Goal: Entertainment & Leisure: Browse casually

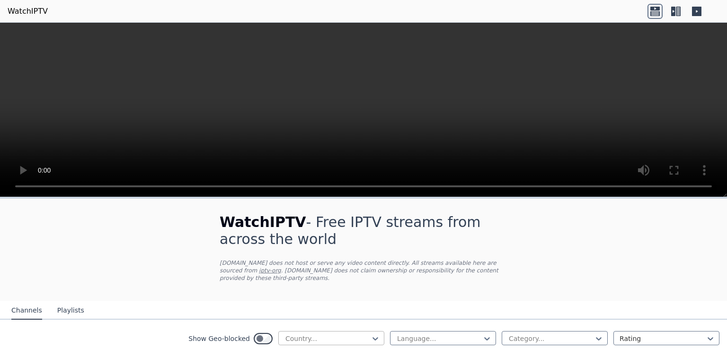
click at [361, 334] on div at bounding box center [328, 338] width 86 height 9
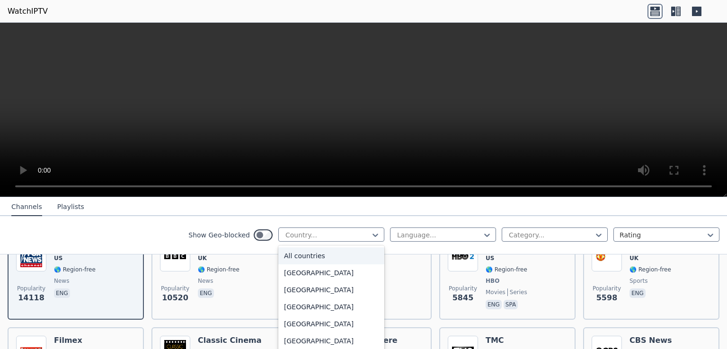
scroll to position [142, 0]
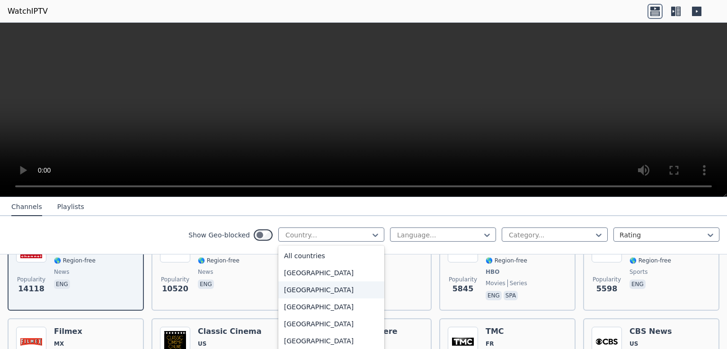
click at [313, 295] on div "[GEOGRAPHIC_DATA]" at bounding box center [331, 290] width 106 height 17
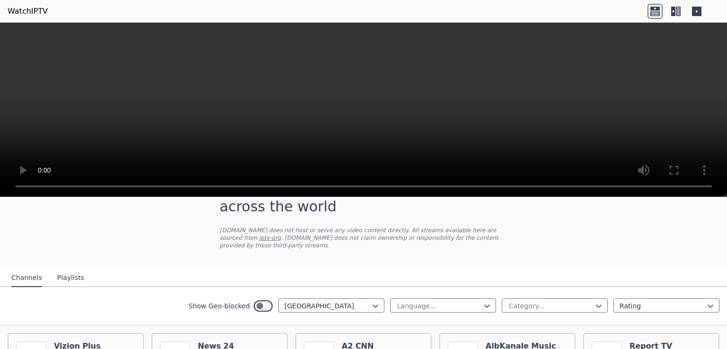
scroll to position [47, 0]
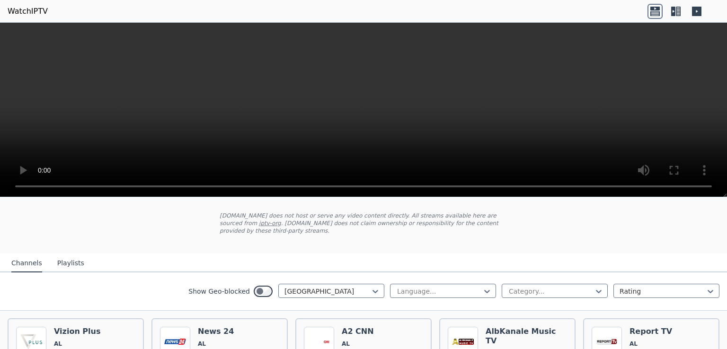
click at [318, 293] on div "Show Geo-blocked option [GEOGRAPHIC_DATA], selected. [GEOGRAPHIC_DATA] Language…" at bounding box center [363, 292] width 727 height 38
click at [318, 287] on div at bounding box center [328, 291] width 86 height 9
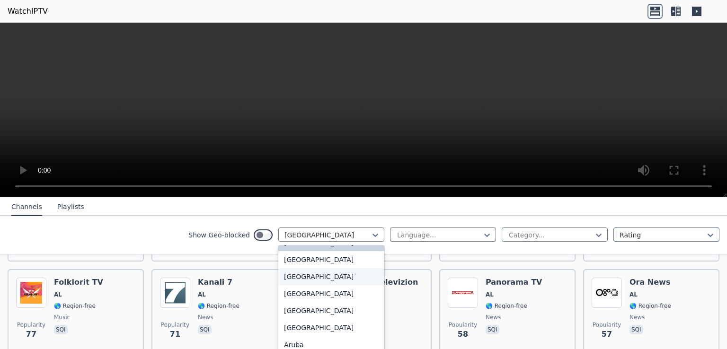
scroll to position [0, 0]
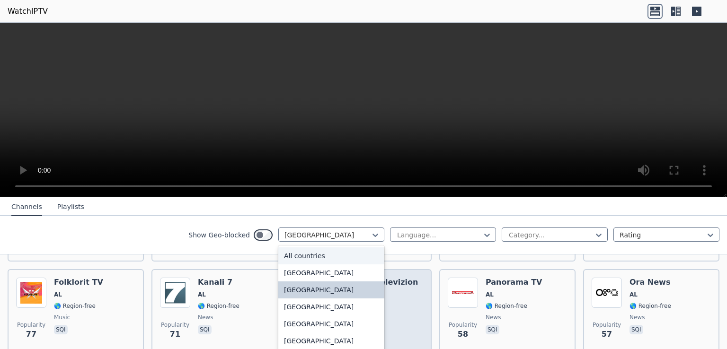
click at [316, 260] on div "All countries" at bounding box center [331, 256] width 106 height 17
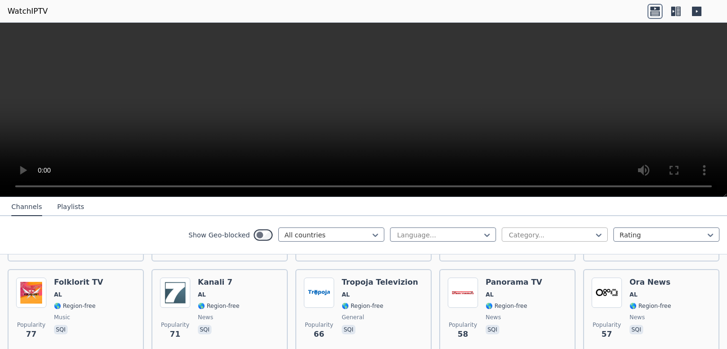
click at [515, 237] on div at bounding box center [551, 235] width 86 height 9
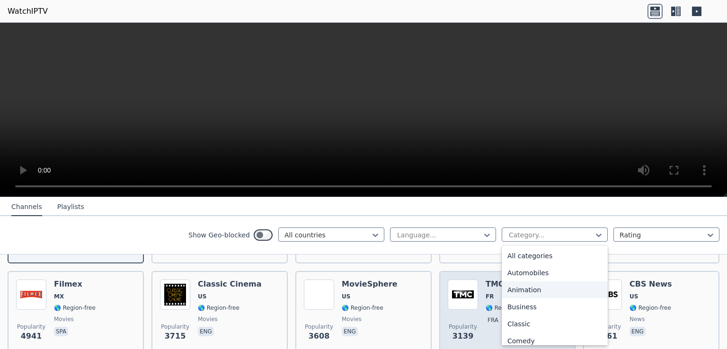
click at [531, 316] on div "Classic" at bounding box center [555, 324] width 106 height 17
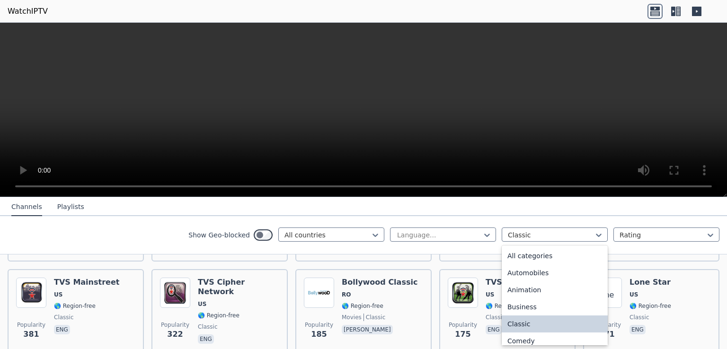
click at [532, 241] on div "Classic" at bounding box center [555, 235] width 106 height 14
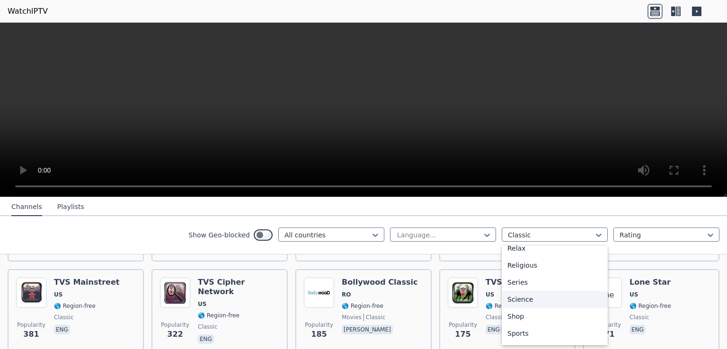
scroll to position [364, 0]
click at [536, 296] on div "Sports" at bounding box center [555, 301] width 106 height 17
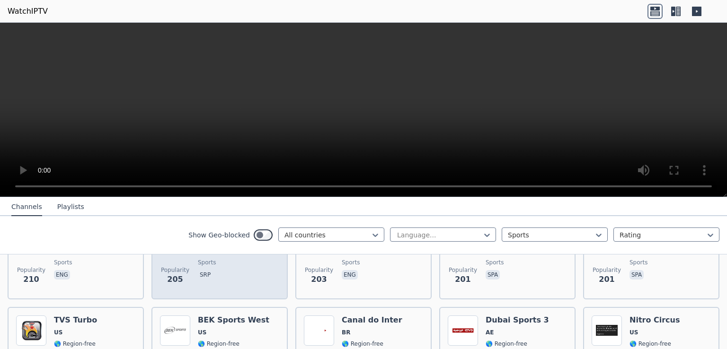
scroll to position [1042, 0]
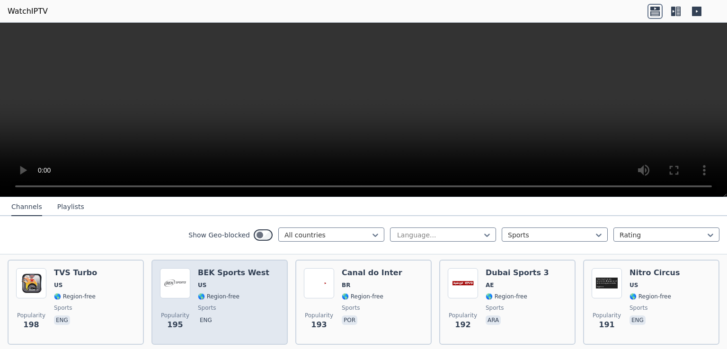
click at [253, 297] on div "Popularity 195 BEK Sports West US 🌎 Region-free sports eng" at bounding box center [219, 303] width 119 height 68
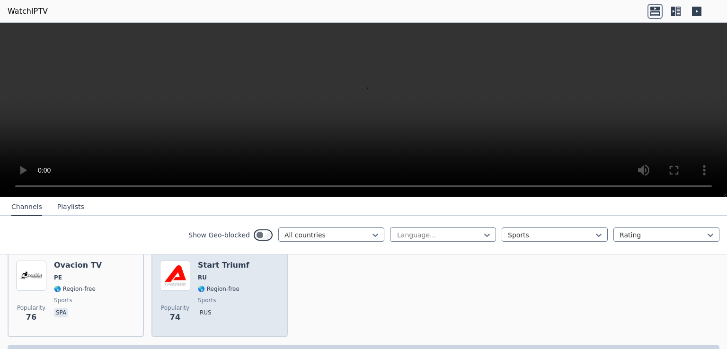
scroll to position [2189, 0]
